Goal: Information Seeking & Learning: Check status

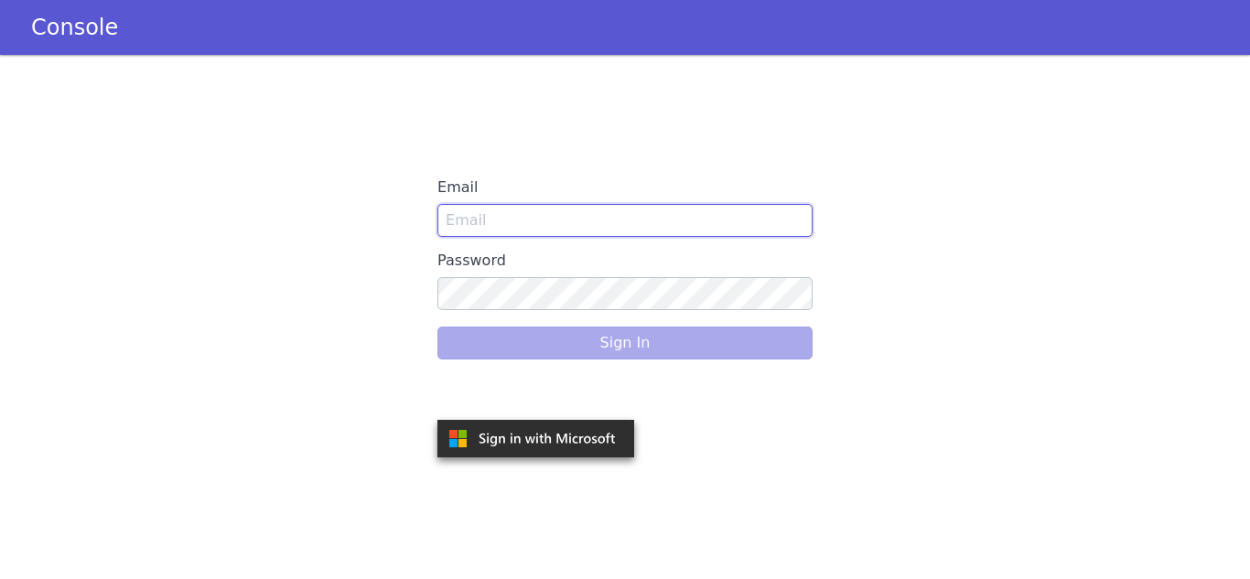
click at [480, 213] on input "Email" at bounding box center [624, 220] width 375 height 33
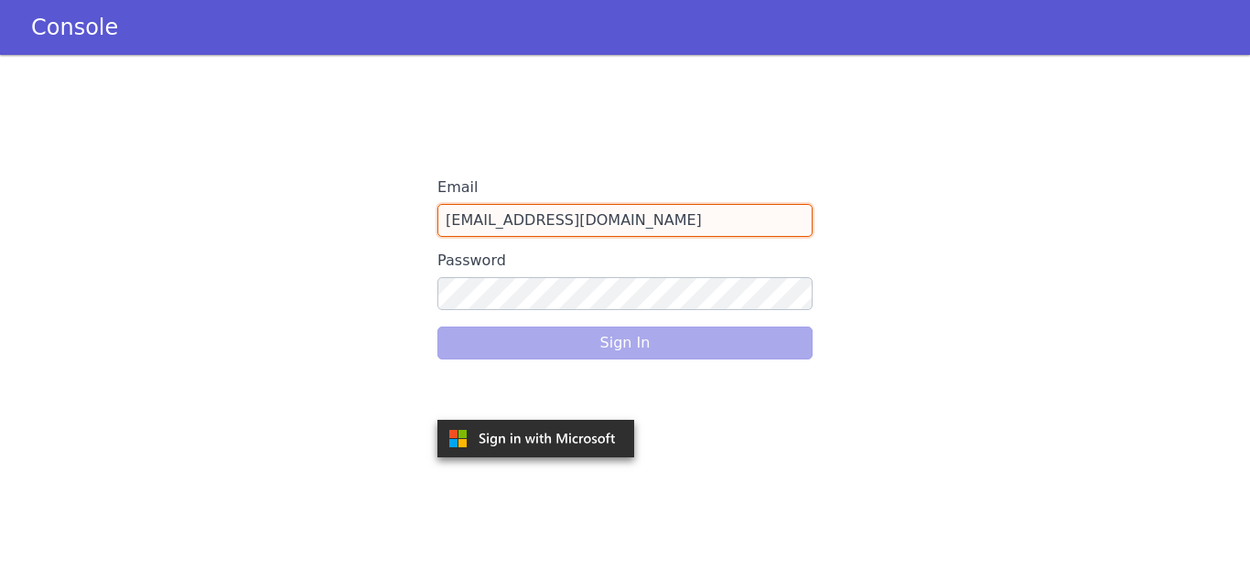
type input "[EMAIL_ADDRESS][DOMAIN_NAME]"
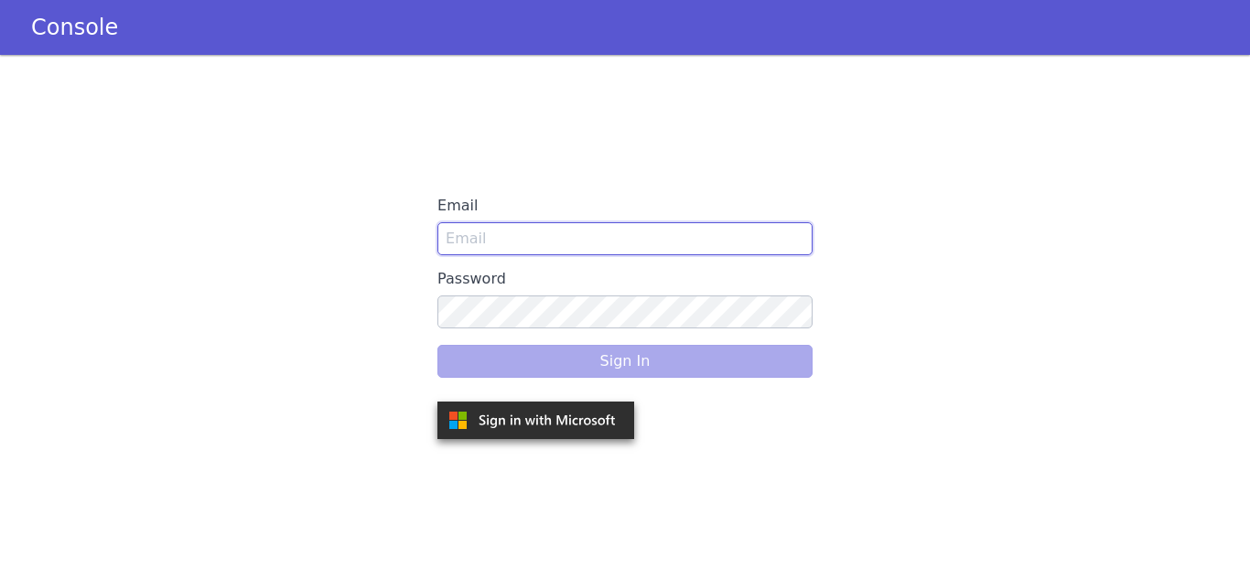
click at [473, 242] on input "Email" at bounding box center [624, 238] width 375 height 33
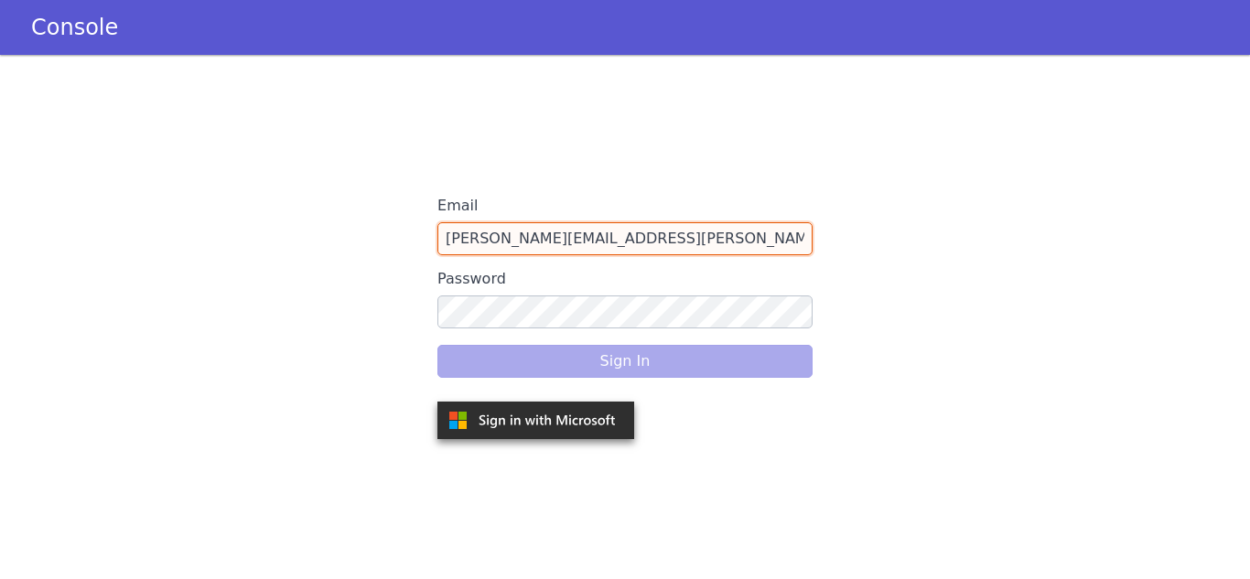
type input "[PERSON_NAME][EMAIL_ADDRESS][PERSON_NAME][DOMAIN_NAME]"
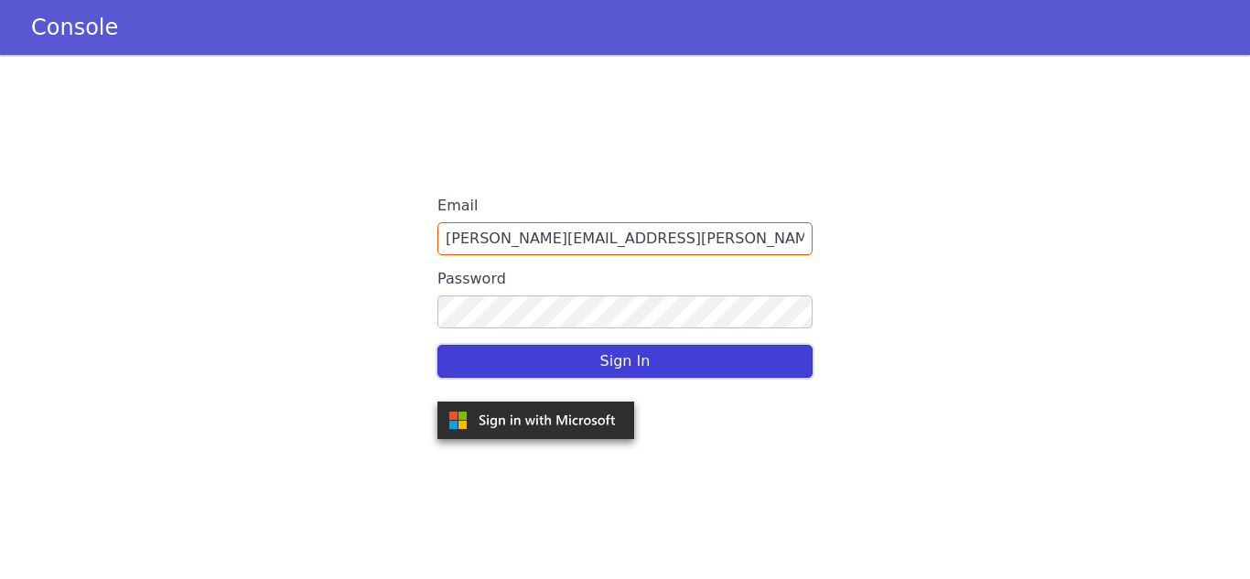
click at [641, 366] on button "Sign In" at bounding box center [624, 361] width 375 height 33
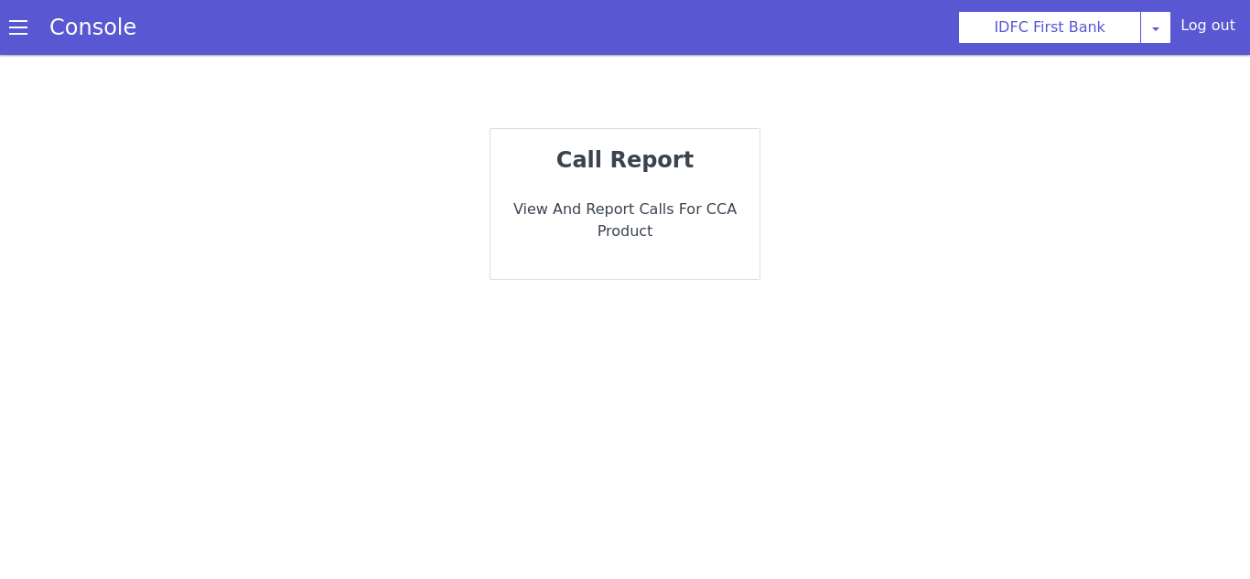
click at [615, 185] on div "call report View and report calls for CCA Product" at bounding box center [625, 204] width 269 height 150
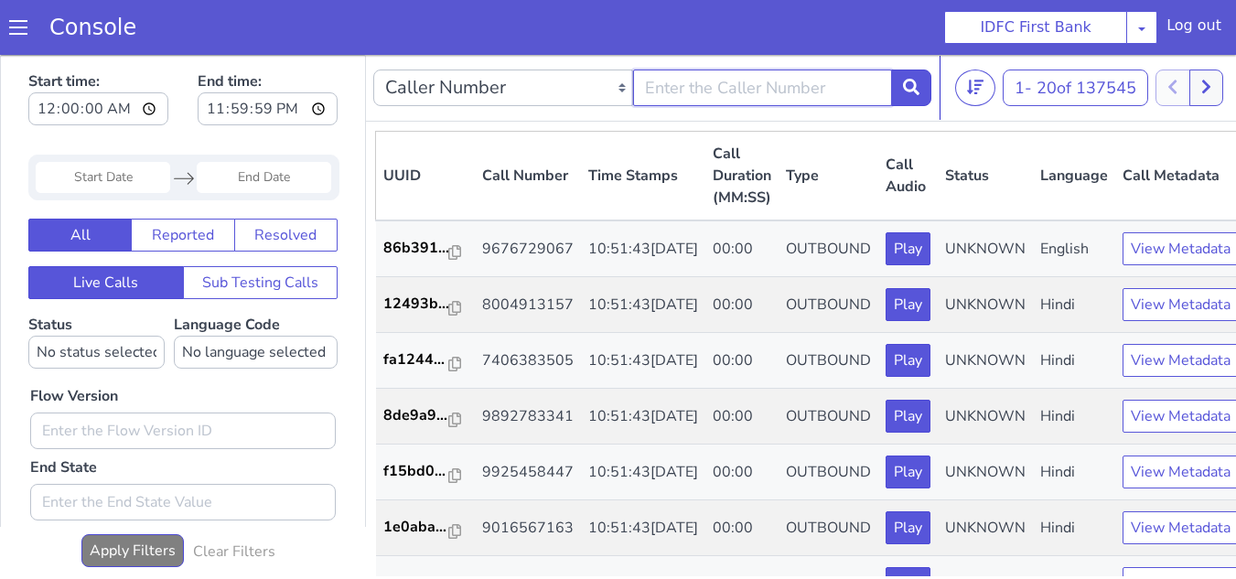
click at [709, 97] on input "text" at bounding box center [763, 88] width 260 height 37
paste input "919799614897"
click at [662, 100] on input "919799614897" at bounding box center [763, 88] width 260 height 37
type input "9799614897"
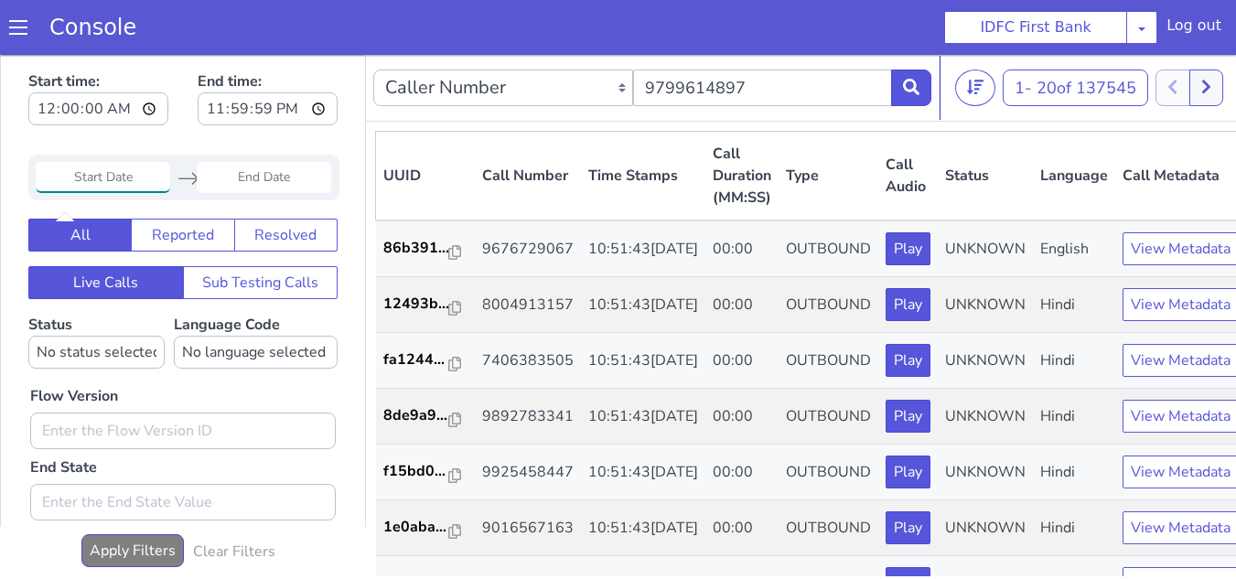
click at [91, 177] on input "Start Date" at bounding box center [103, 177] width 135 height 31
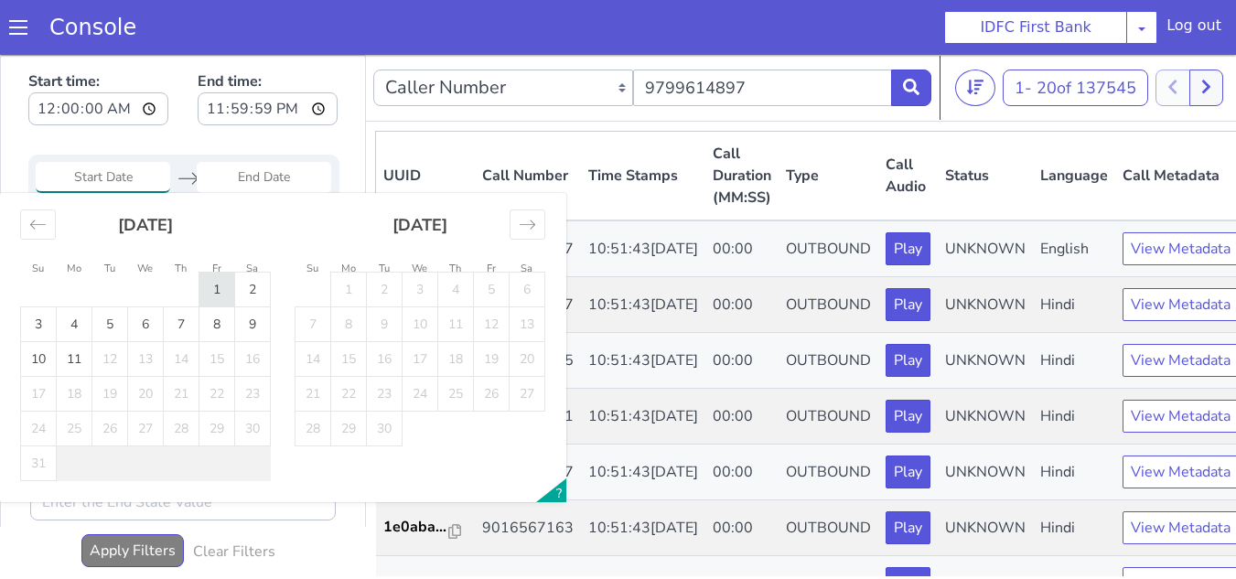
click at [221, 287] on td "1" at bounding box center [217, 290] width 36 height 35
click at [41, 231] on icon "Move backward to switch to the previous month." at bounding box center [37, 224] width 17 height 17
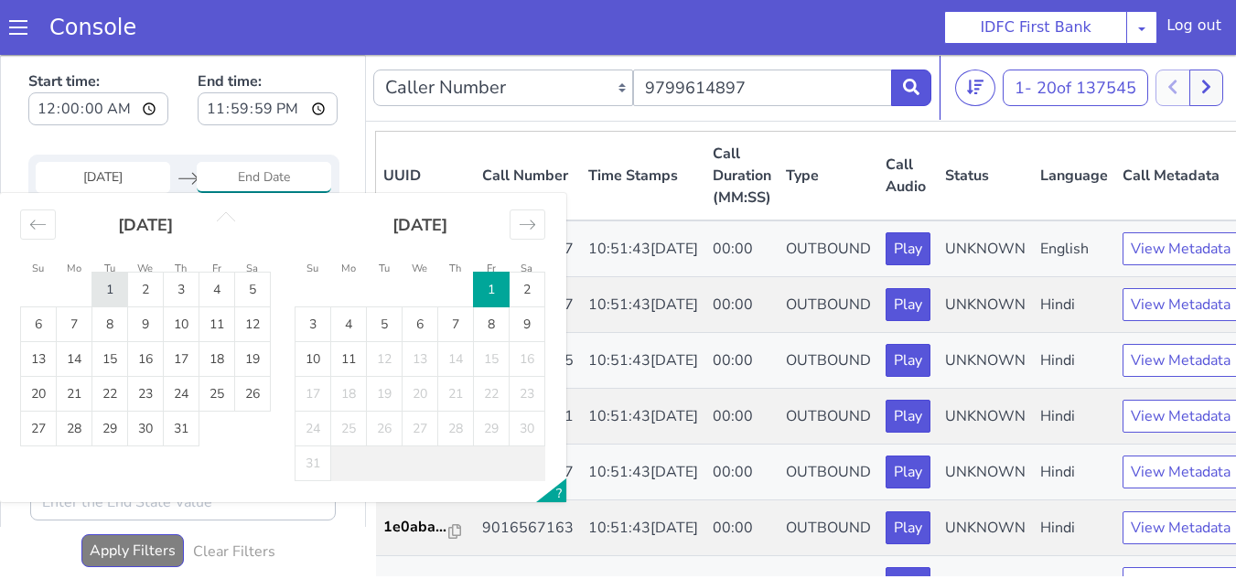
click at [121, 286] on td "1" at bounding box center [110, 290] width 36 height 35
type input "01 Jul 2025"
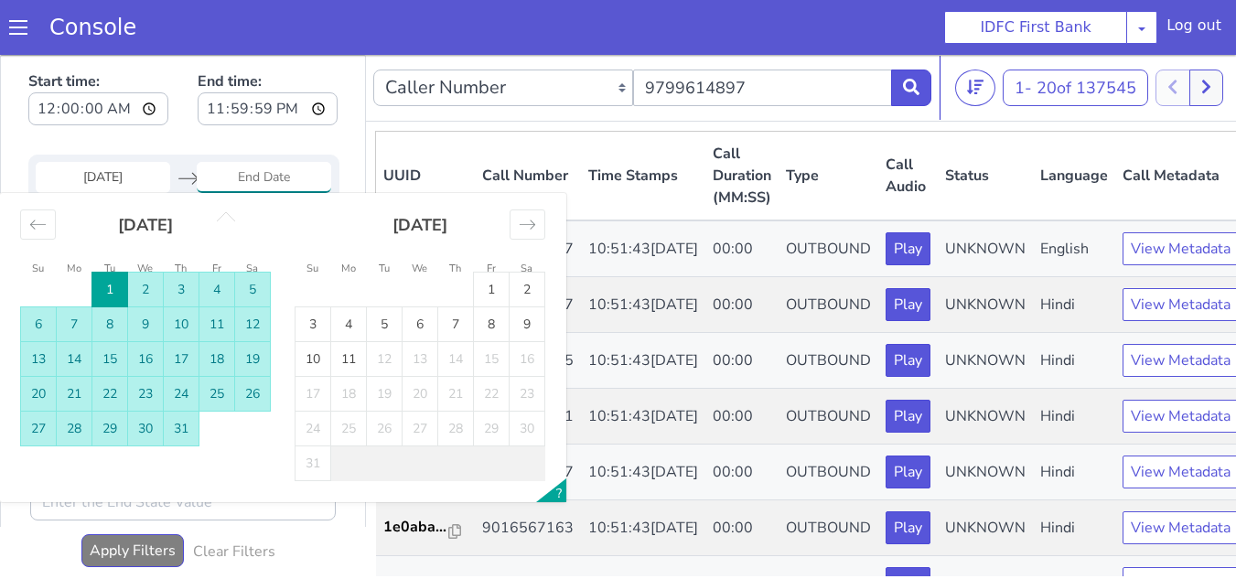
click at [185, 437] on td "31" at bounding box center [182, 429] width 36 height 35
type input "31 Jul 2025"
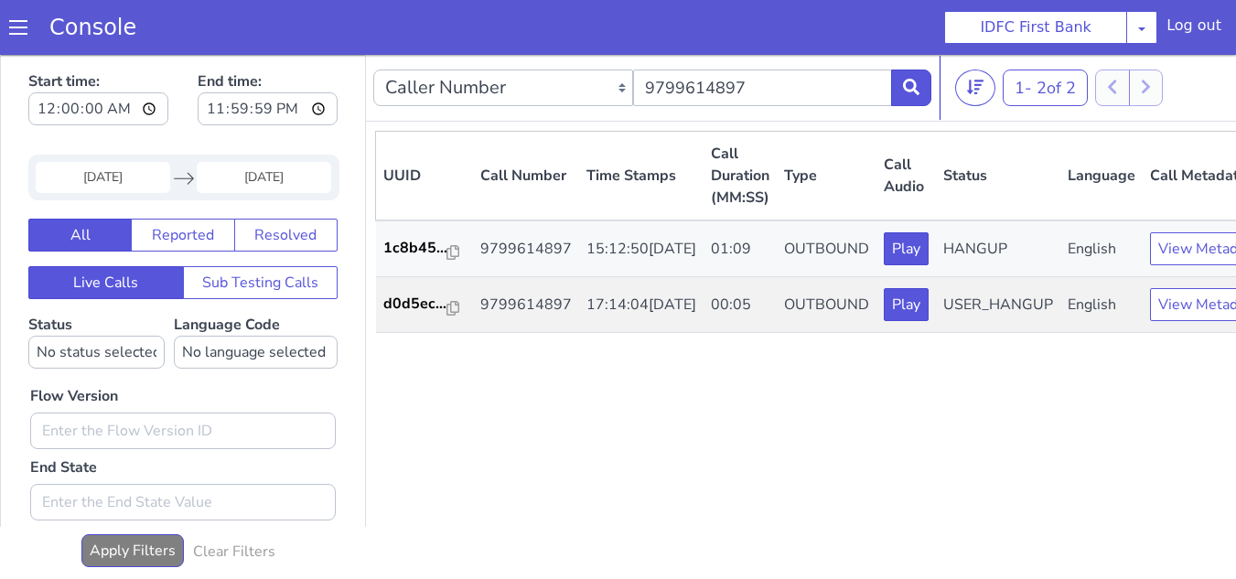
click at [146, 181] on input "01 Jul 2025" at bounding box center [103, 177] width 135 height 31
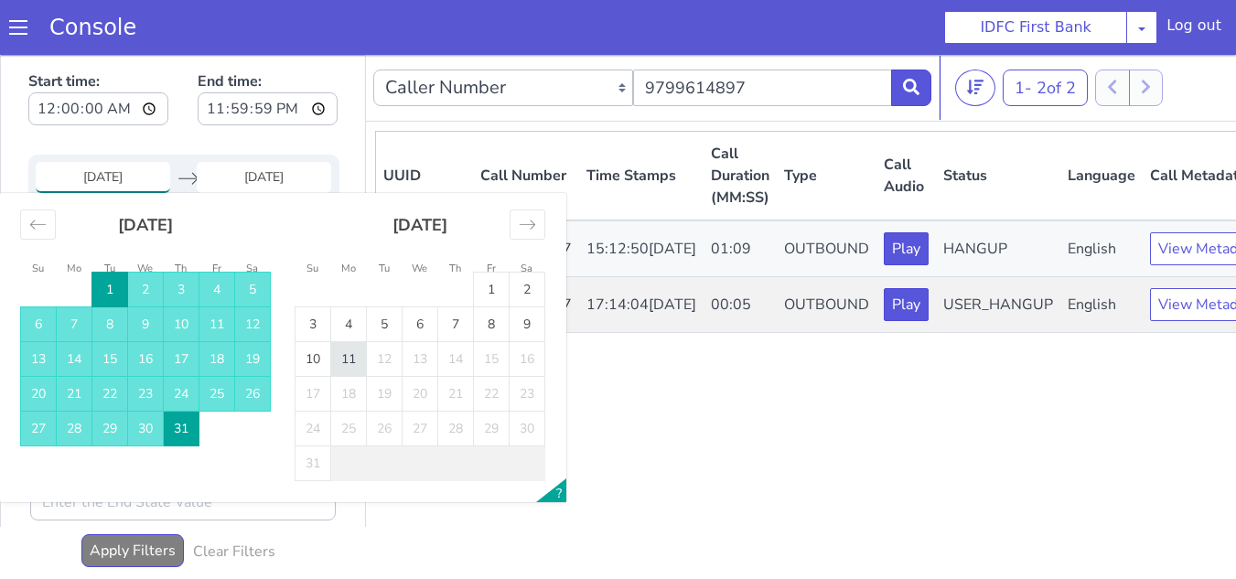
click at [346, 354] on td "11" at bounding box center [349, 359] width 36 height 35
type input "11 Aug 2025"
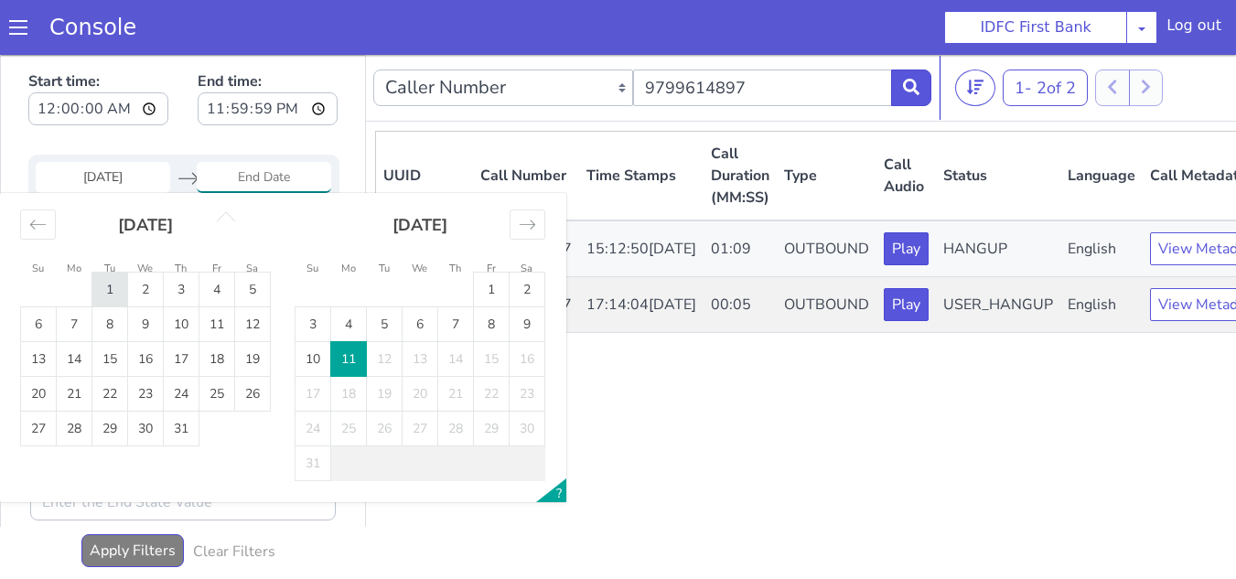
click at [109, 282] on td "1" at bounding box center [110, 290] width 36 height 35
type input "01 Jul 2025"
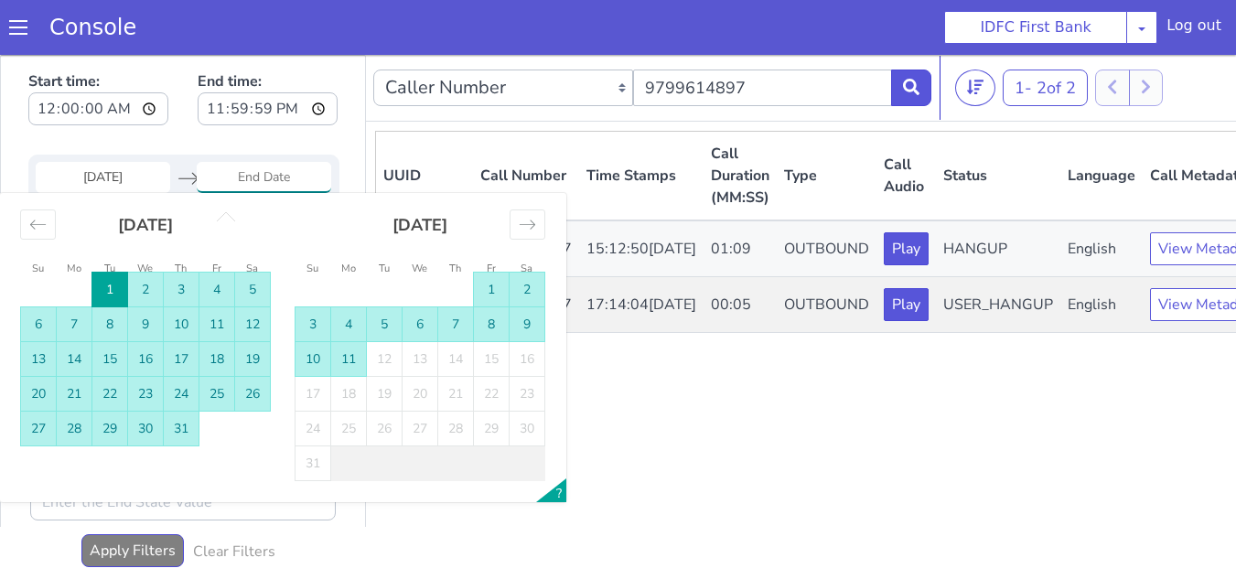
click at [349, 358] on td "11" at bounding box center [349, 359] width 36 height 35
type input "11 Aug 2025"
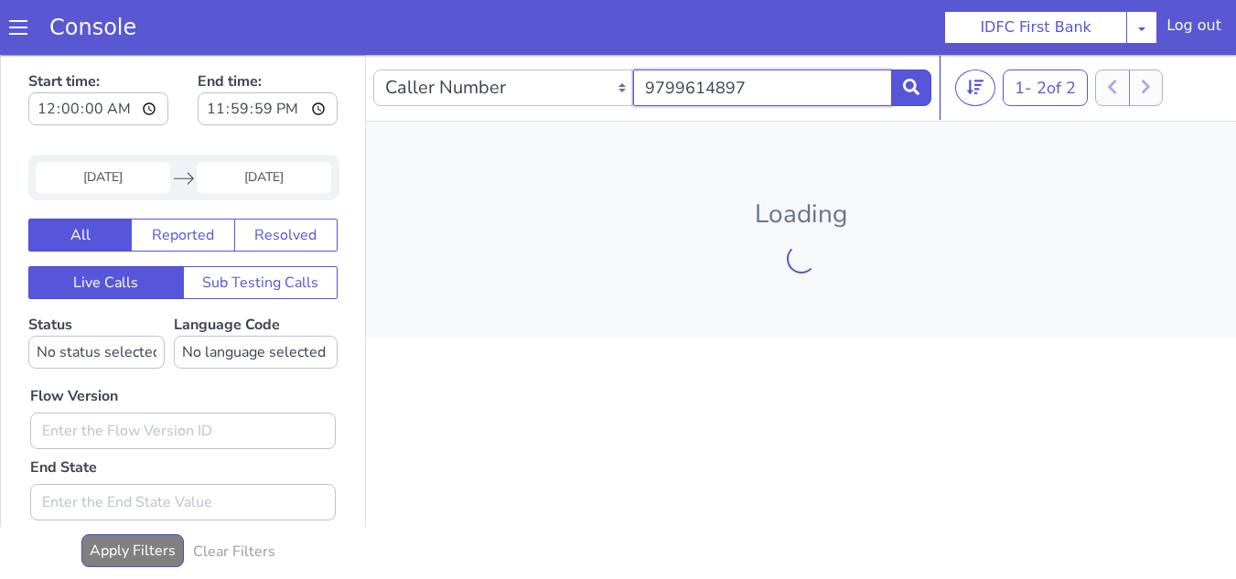
click at [752, 92] on input "9799614897" at bounding box center [763, 88] width 260 height 37
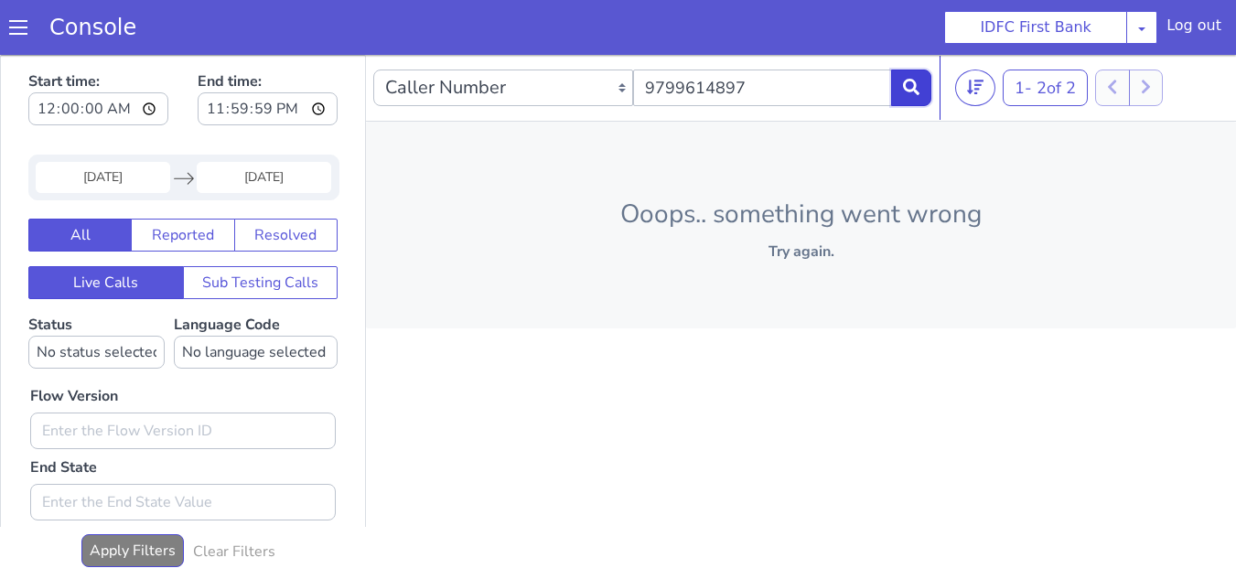
click at [919, 88] on icon at bounding box center [911, 87] width 16 height 16
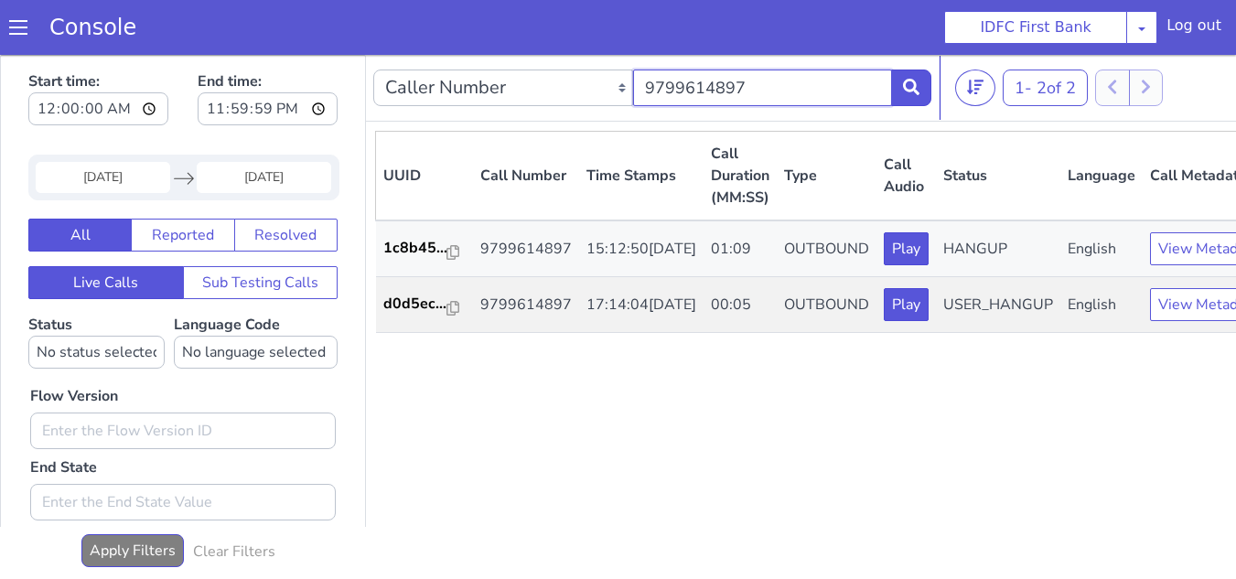
click at [704, 91] on input "9799614897" at bounding box center [763, 88] width 260 height 37
